Goal: Information Seeking & Learning: Learn about a topic

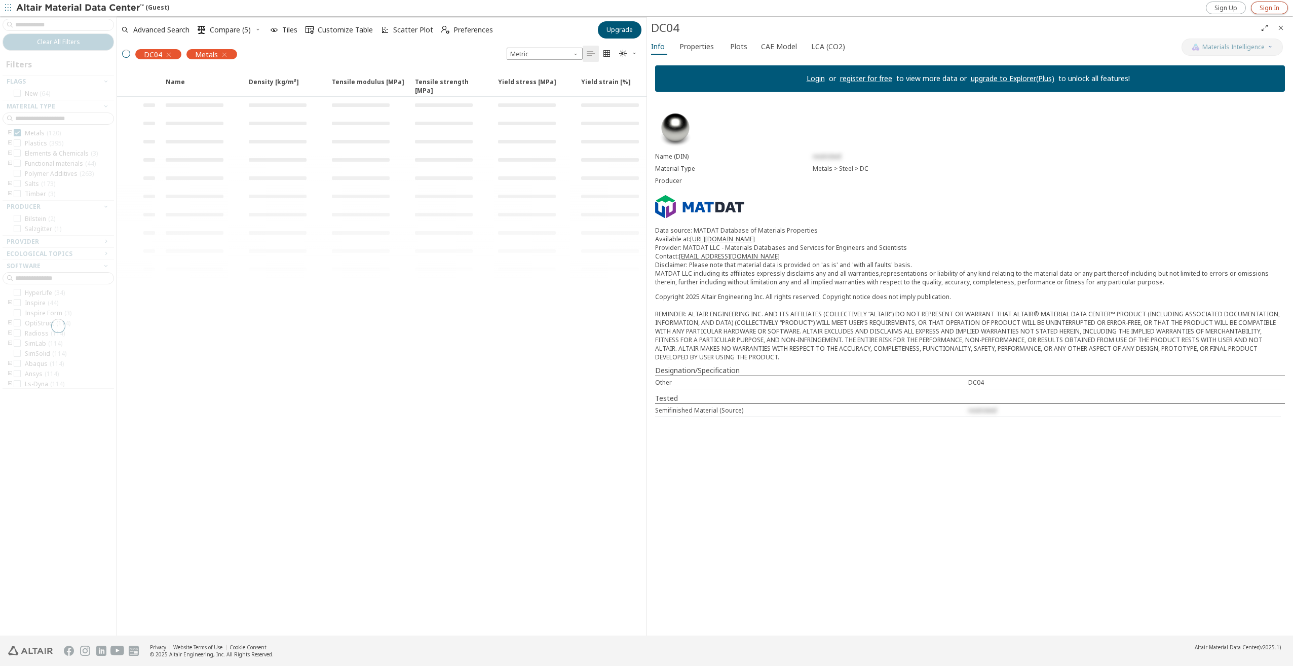
click at [1274, 6] on span "Sign In" at bounding box center [1270, 8] width 20 height 8
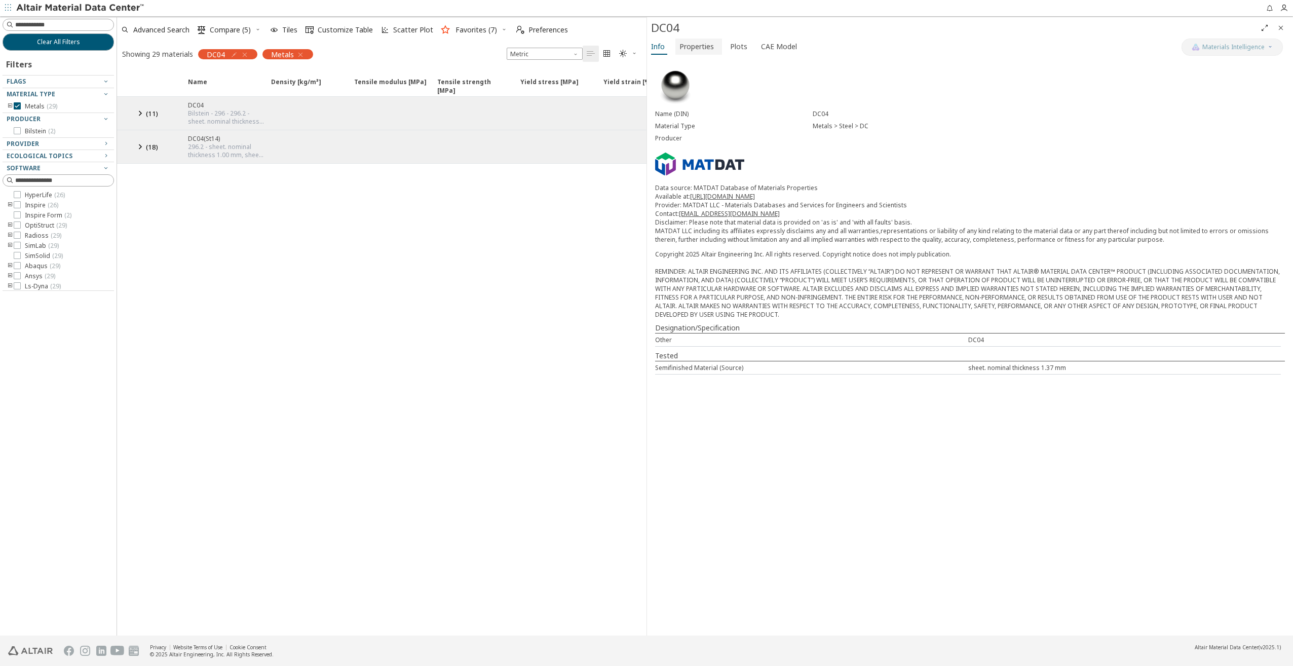
click at [698, 46] on span "Properties" at bounding box center [697, 47] width 34 height 16
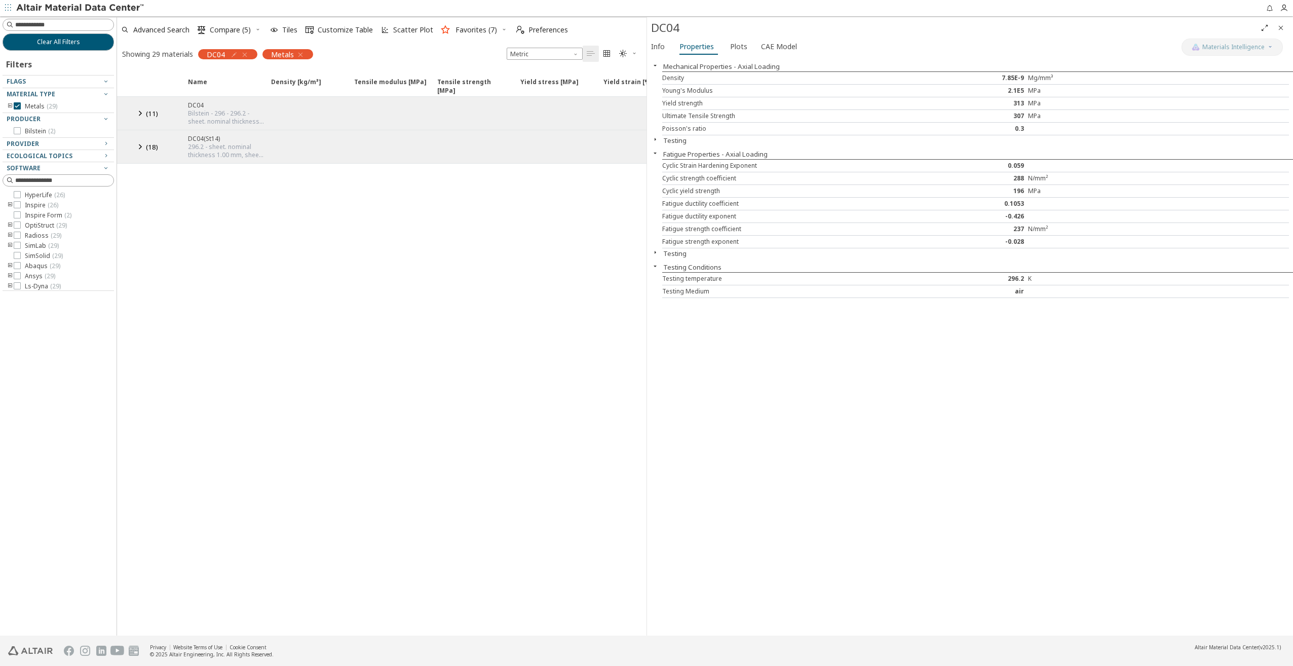
click at [142, 113] on icon at bounding box center [140, 113] width 12 height 13
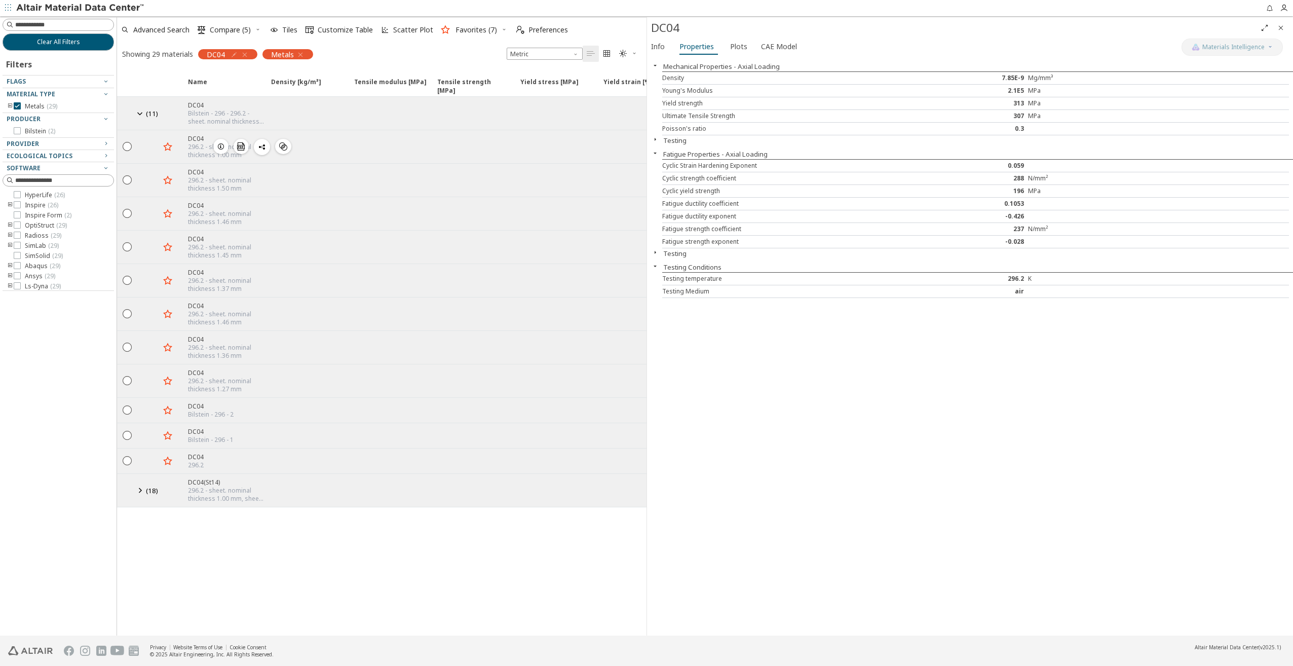
click at [220, 143] on icon "button" at bounding box center [221, 146] width 8 height 8
click at [223, 179] on icon "button" at bounding box center [221, 180] width 8 height 8
click at [230, 54] on icon "button" at bounding box center [234, 55] width 8 height 8
click at [177, 72] on input "****" at bounding box center [187, 75] width 66 height 11
type input "****"
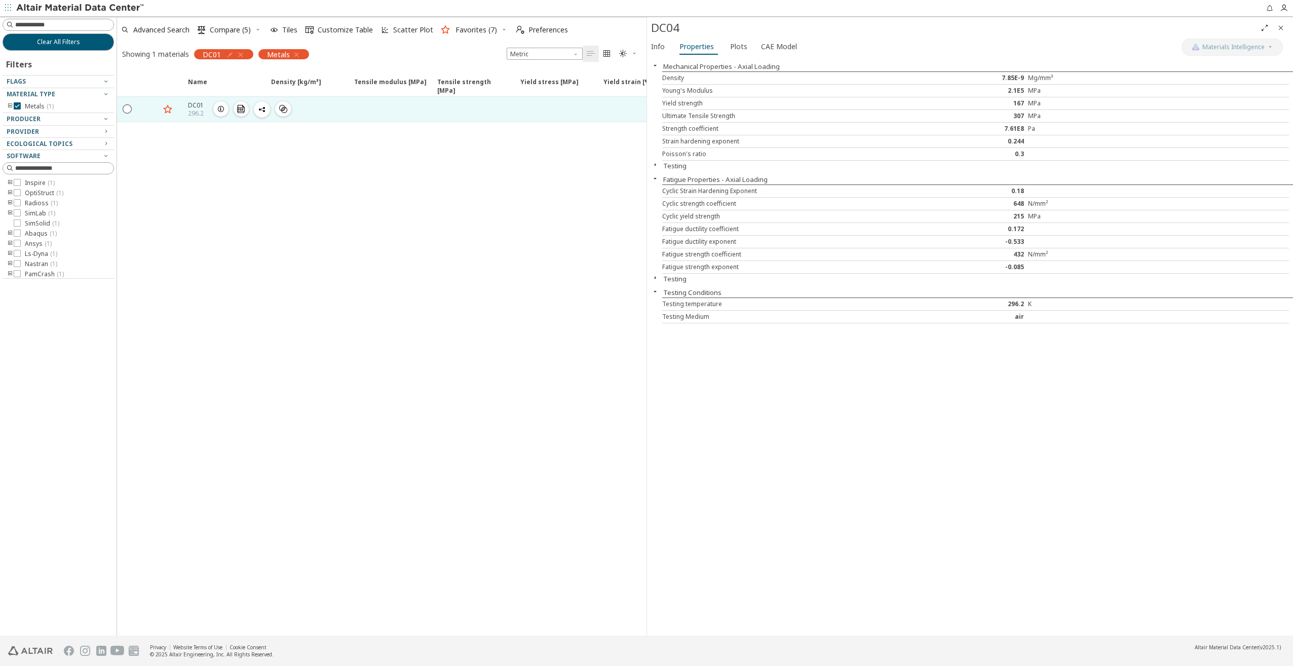
click at [221, 106] on icon "button" at bounding box center [221, 109] width 8 height 8
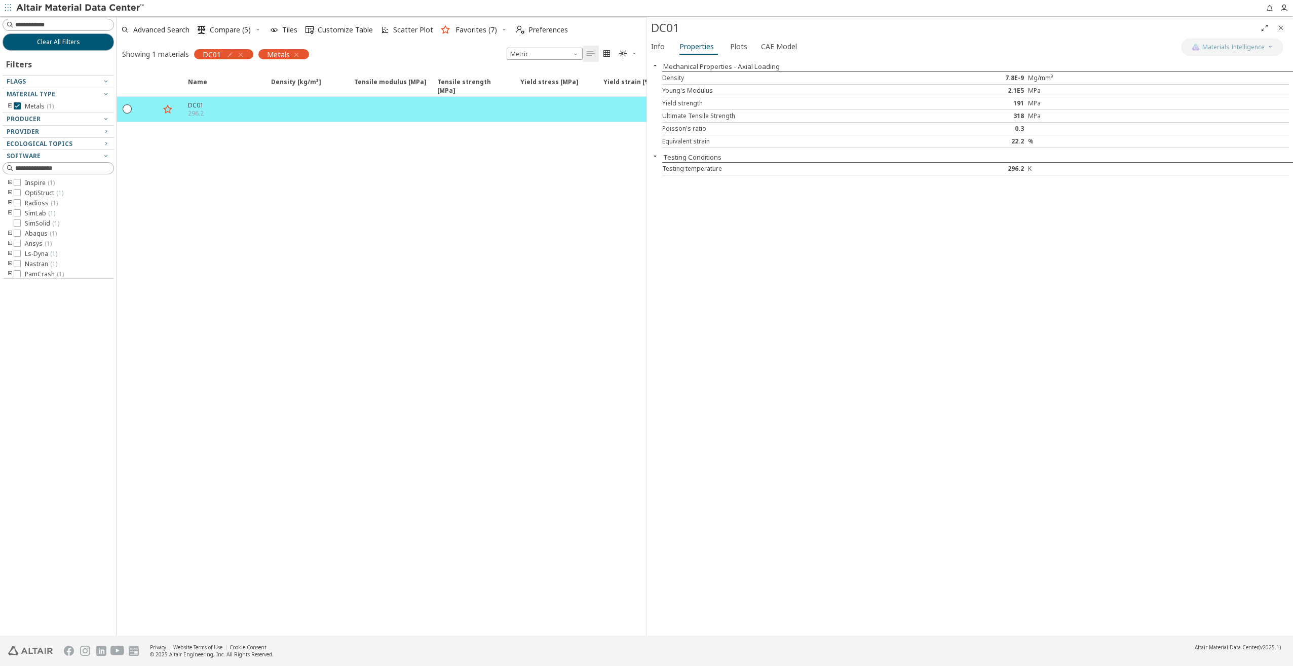
drag, startPoint x: 658, startPoint y: 605, endPoint x: 690, endPoint y: 639, distance: 47.0
click at [658, 605] on div "Mechanical Properties - Axial Loading Density 7.8E-9 Mg/mm³ Young's Modulus 2.1…" at bounding box center [970, 346] width 646 height 578
